Goal: Check status: Check status

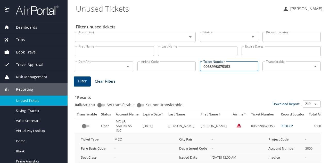
scroll to position [0, 32]
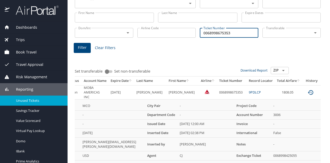
click at [122, 34] on div "Dom/Int Dom/Int Airline Code Airline Code Ticket Number 0068998675353 Ticket Nu…" at bounding box center [198, 32] width 250 height 17
type input "0068999949874"
click at [75, 51] on button "Filter" at bounding box center [82, 48] width 17 height 10
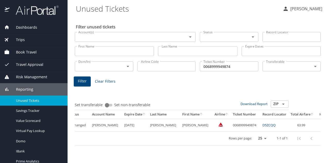
scroll to position [0, 40]
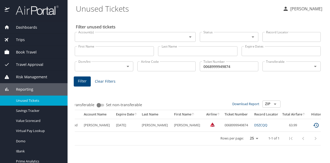
click at [328, 123] on icon "expand row" at bounding box center [331, 125] width 6 height 6
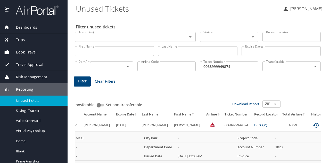
scroll to position [59, 0]
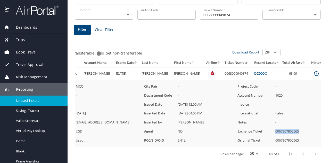
drag, startPoint x: 262, startPoint y: 126, endPoint x: 289, endPoint y: 127, distance: 26.8
click at [299, 127] on td "0067307900565" at bounding box center [302, 131] width 59 height 9
copy td "0067307900565"
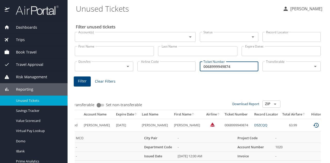
drag, startPoint x: 232, startPoint y: 67, endPoint x: 122, endPoint y: 65, distance: 110.0
click at [122, 65] on div "Dom/Int Dom/Int Airline Code Airline Code Ticket Number 0068999949874 Ticket Nu…" at bounding box center [198, 65] width 250 height 17
paste input "0067307900565"
type input "0067307900565"
click at [72, 79] on main "Unused Tickets [PERSON_NAME] Filter unused tickets Account(s) Account(s) Status…" at bounding box center [199, 81] width 262 height 163
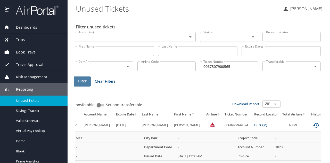
click at [77, 79] on button "Filter" at bounding box center [82, 81] width 17 height 10
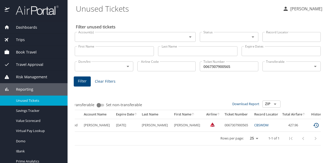
click at [328, 124] on icon "expand row" at bounding box center [331, 125] width 6 height 6
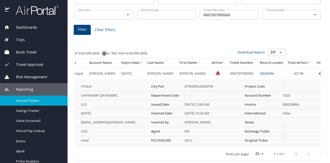
scroll to position [0, 44]
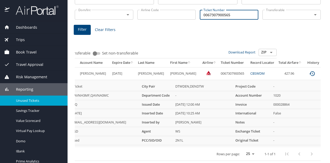
drag, startPoint x: 240, startPoint y: 9, endPoint x: 99, endPoint y: 8, distance: 140.7
click at [115, 11] on div "Dom/Int Dom/Int Airline Code Airline Code Ticket Number 0067307900565 Ticket Nu…" at bounding box center [198, 14] width 250 height 17
type input "0067310548014"
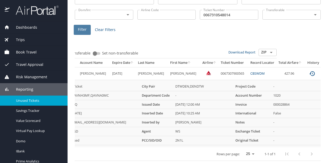
click at [77, 25] on button "Filter" at bounding box center [82, 30] width 17 height 10
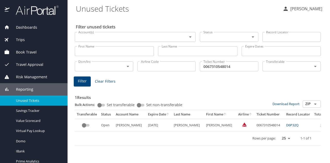
scroll to position [0, 32]
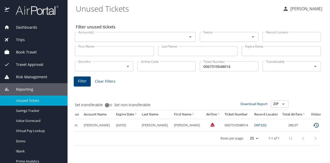
click at [328, 125] on icon "expand row" at bounding box center [331, 125] width 6 height 6
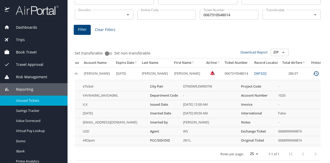
scroll to position [59, 0]
drag, startPoint x: 265, startPoint y: 136, endPoint x: 292, endPoint y: 136, distance: 27.1
click at [292, 136] on td "0068999949874" at bounding box center [304, 140] width 56 height 9
copy td "0068999949874"
drag, startPoint x: 240, startPoint y: 6, endPoint x: 166, endPoint y: 1, distance: 73.4
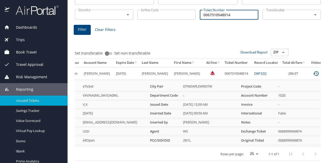
click at [176, 6] on div "Dom/Int Dom/Int Airline Code Airline Code Ticket Number 0067310548014 Ticket Nu…" at bounding box center [198, 14] width 250 height 17
paste input "0068999949874"
type input "0068999949874"
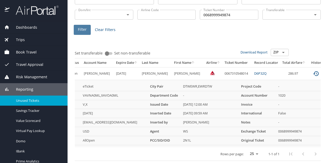
click at [85, 26] on span "Filter" at bounding box center [82, 29] width 9 height 6
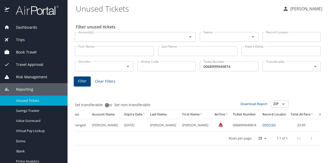
scroll to position [0, 40]
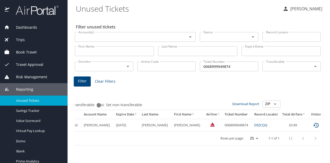
click at [328, 125] on icon "expand row" at bounding box center [331, 125] width 6 height 6
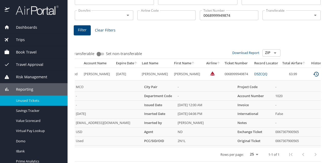
scroll to position [52, 0]
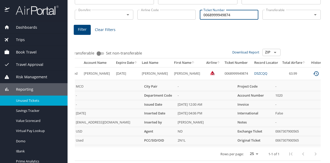
drag, startPoint x: 236, startPoint y: 15, endPoint x: 220, endPoint y: 15, distance: 15.2
click at [220, 15] on input "0068999949874" at bounding box center [229, 15] width 58 height 10
click at [207, 15] on input "0068999949874" at bounding box center [229, 15] width 58 height 10
drag, startPoint x: 248, startPoint y: 17, endPoint x: 113, endPoint y: 15, distance: 134.8
click at [113, 15] on div "Dom/Int Dom/Int Airline Code Airline Code Ticket Number 0068999949874 Ticket Nu…" at bounding box center [198, 14] width 250 height 17
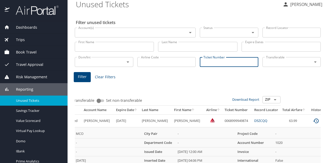
scroll to position [0, 0]
